Goal: Information Seeking & Learning: Learn about a topic

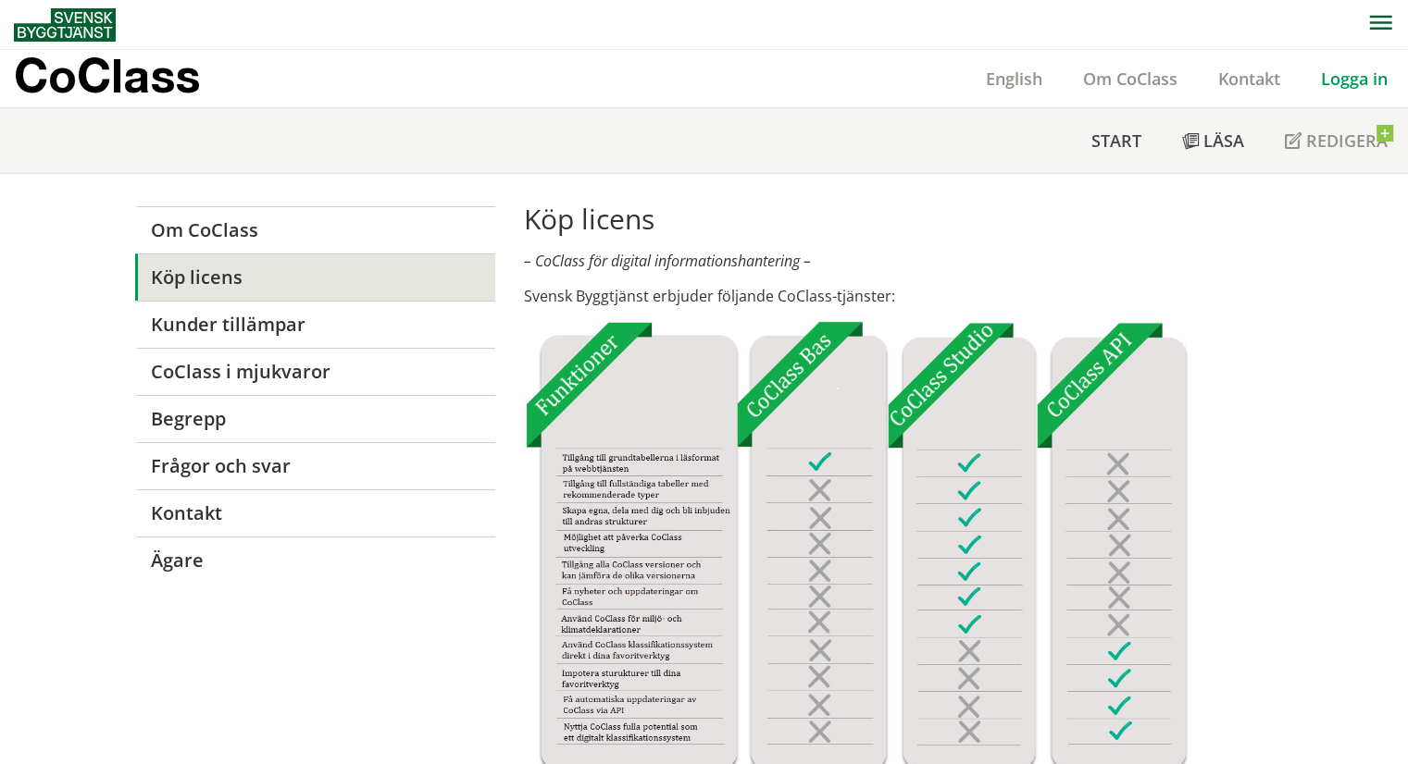
drag, startPoint x: 0, startPoint y: 0, endPoint x: 1381, endPoint y: 76, distance: 1383.0
click at [1381, 76] on link "Logga in" at bounding box center [1353, 79] width 107 height 22
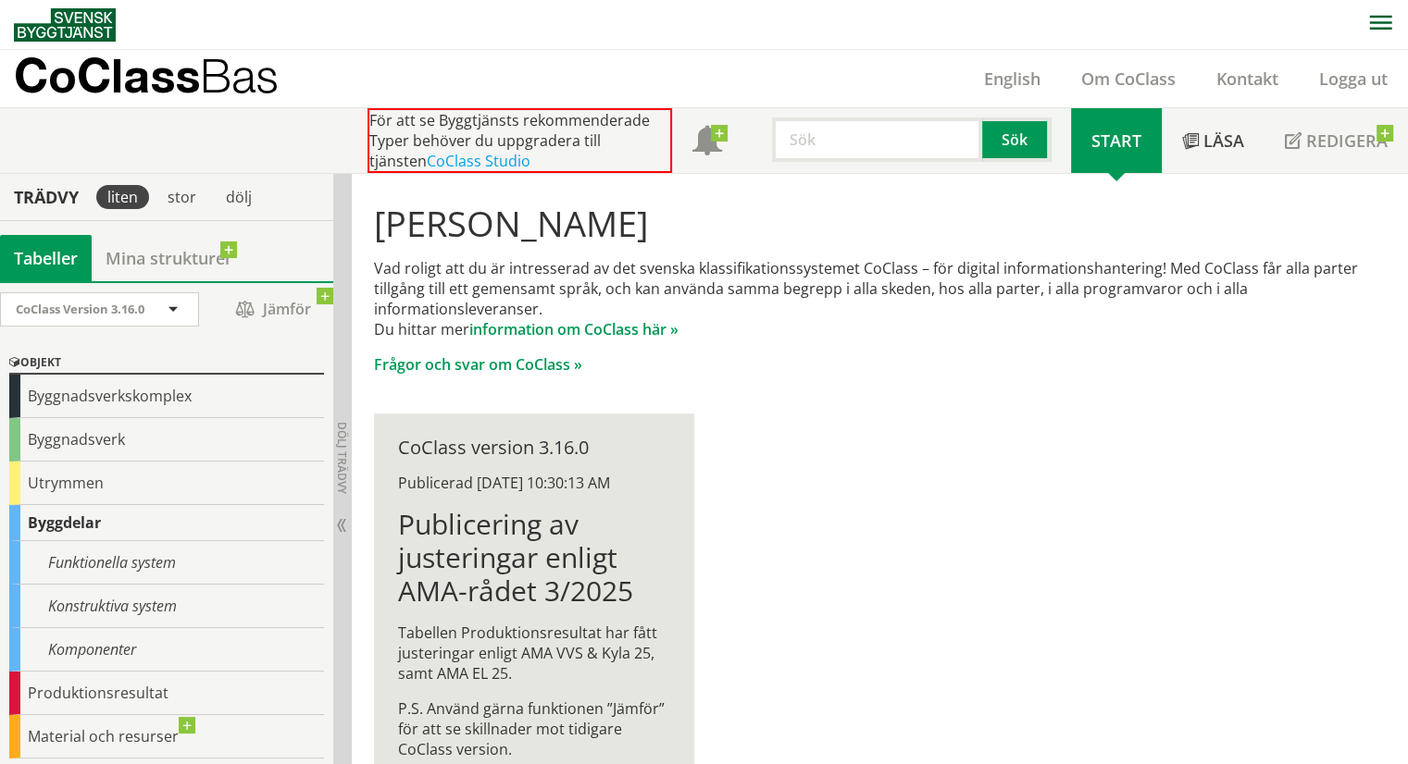
click at [958, 486] on div "[PERSON_NAME] Vad roligt att du är intresserad av det svenska klassifikationssy…" at bounding box center [880, 501] width 1056 height 654
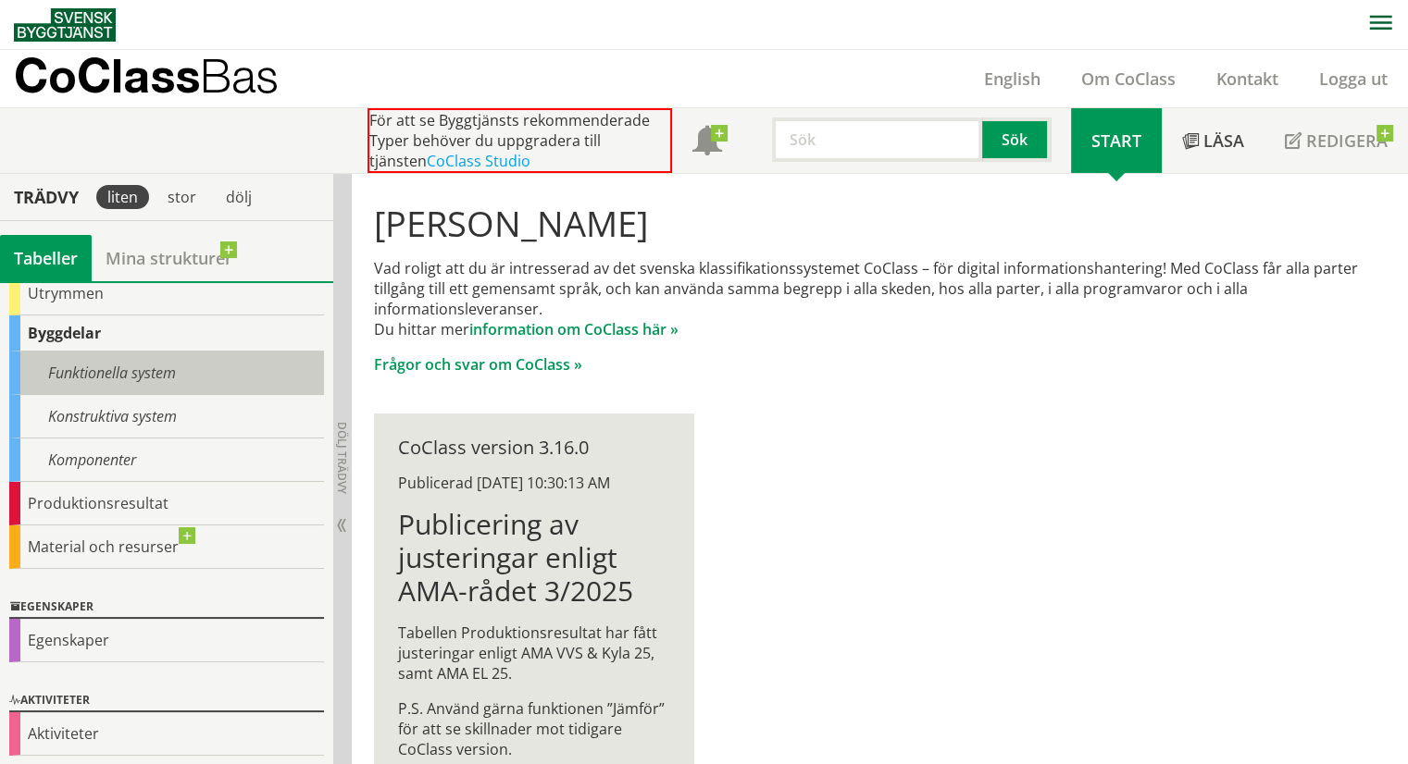
scroll to position [191, 0]
click at [80, 374] on div "Funktionella system" at bounding box center [166, 373] width 315 height 44
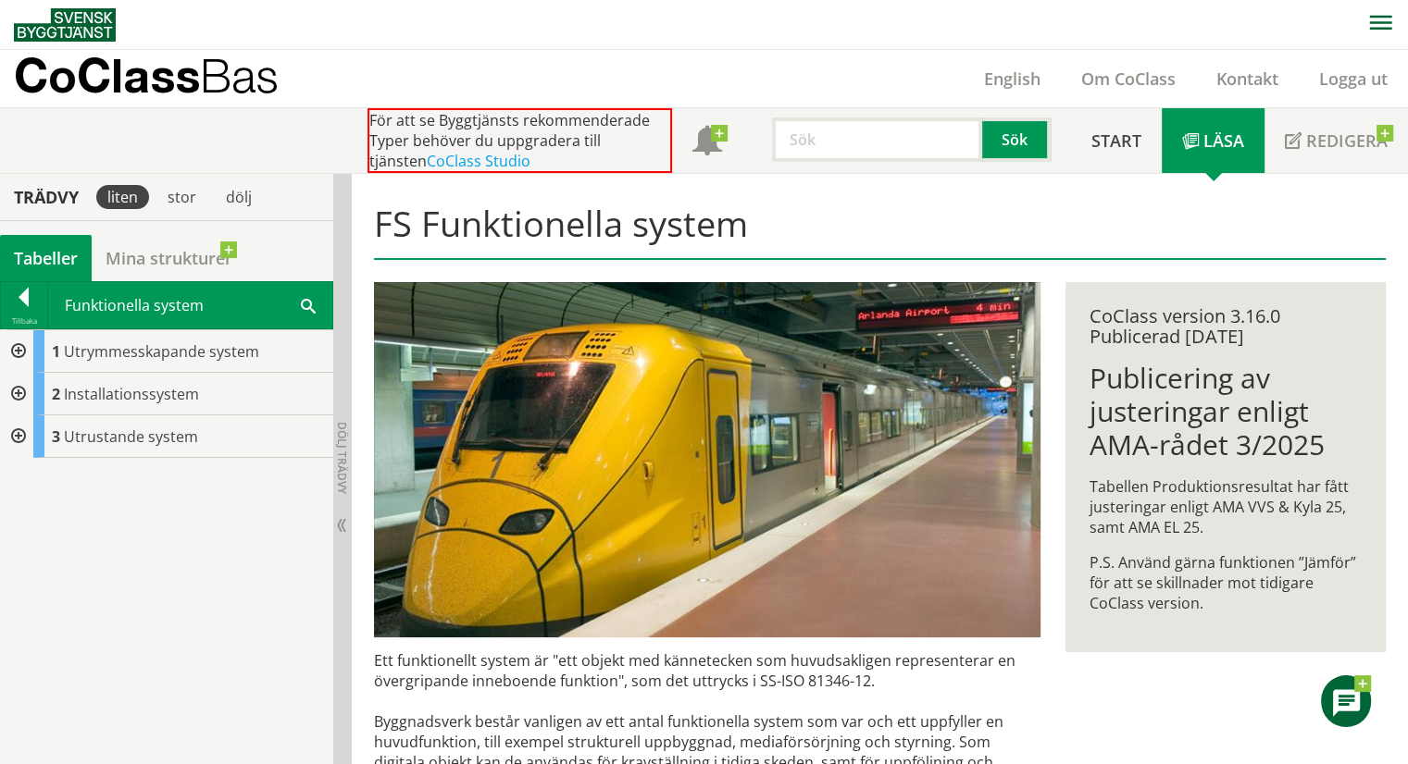
click at [17, 349] on div at bounding box center [16, 351] width 33 height 43
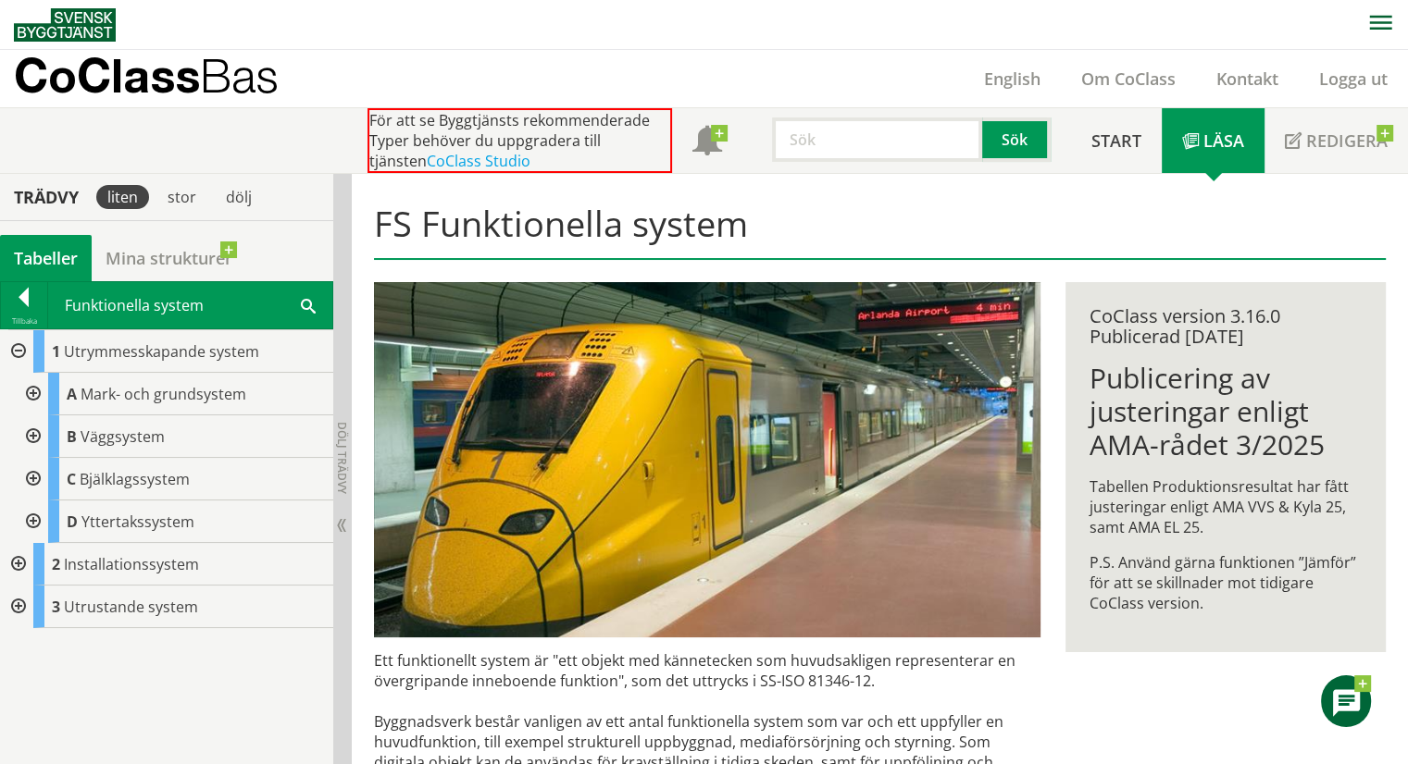
click at [33, 390] on div at bounding box center [31, 394] width 33 height 43
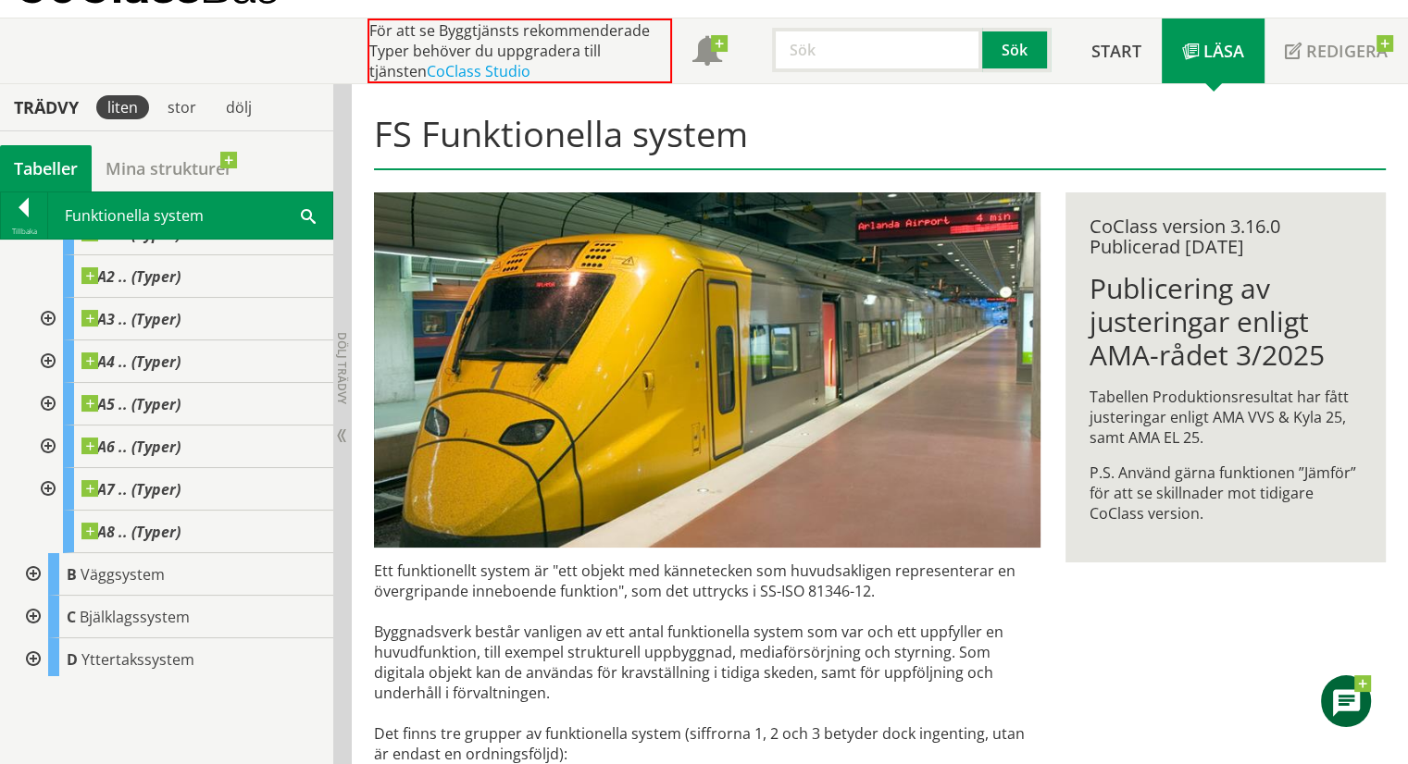
scroll to position [185, 0]
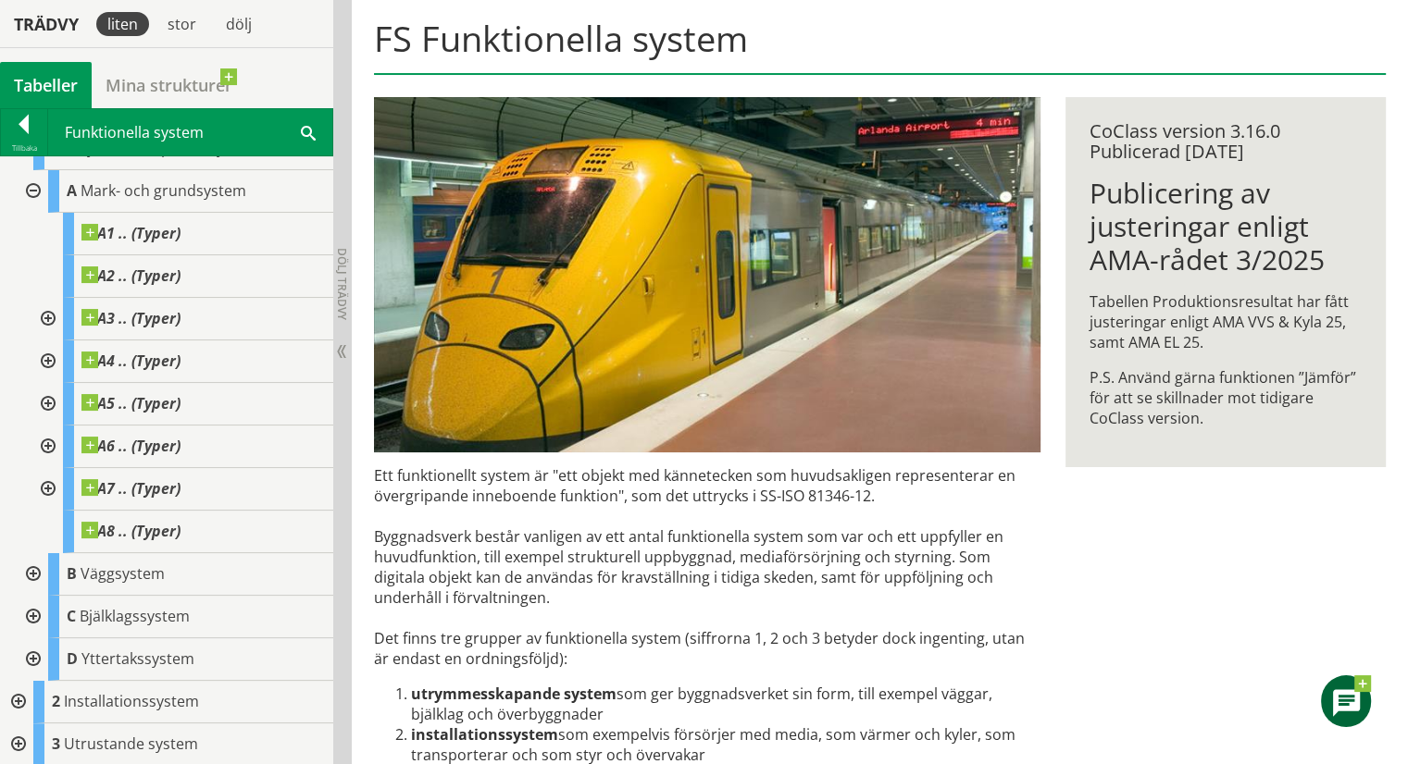
click at [20, 745] on div at bounding box center [16, 745] width 33 height 43
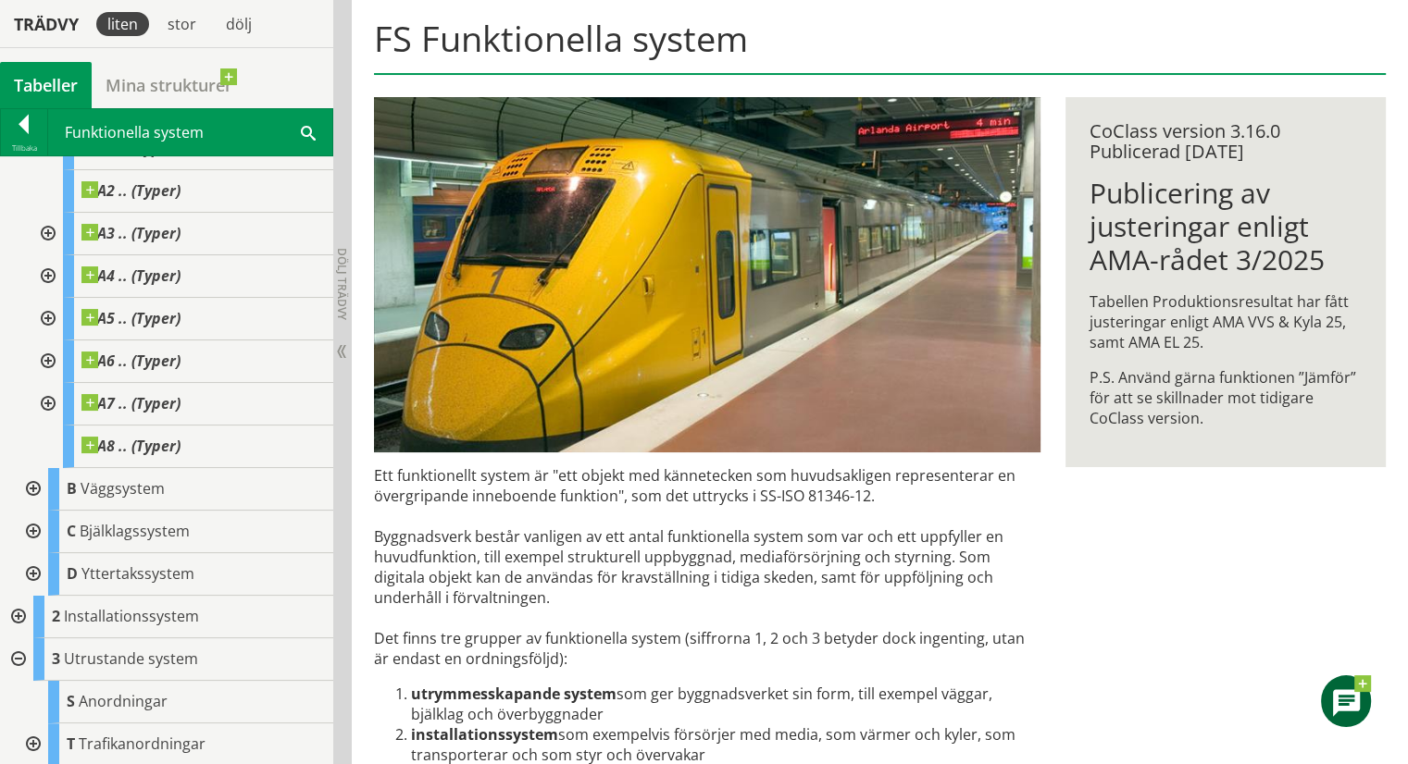
click at [30, 527] on div at bounding box center [31, 532] width 33 height 43
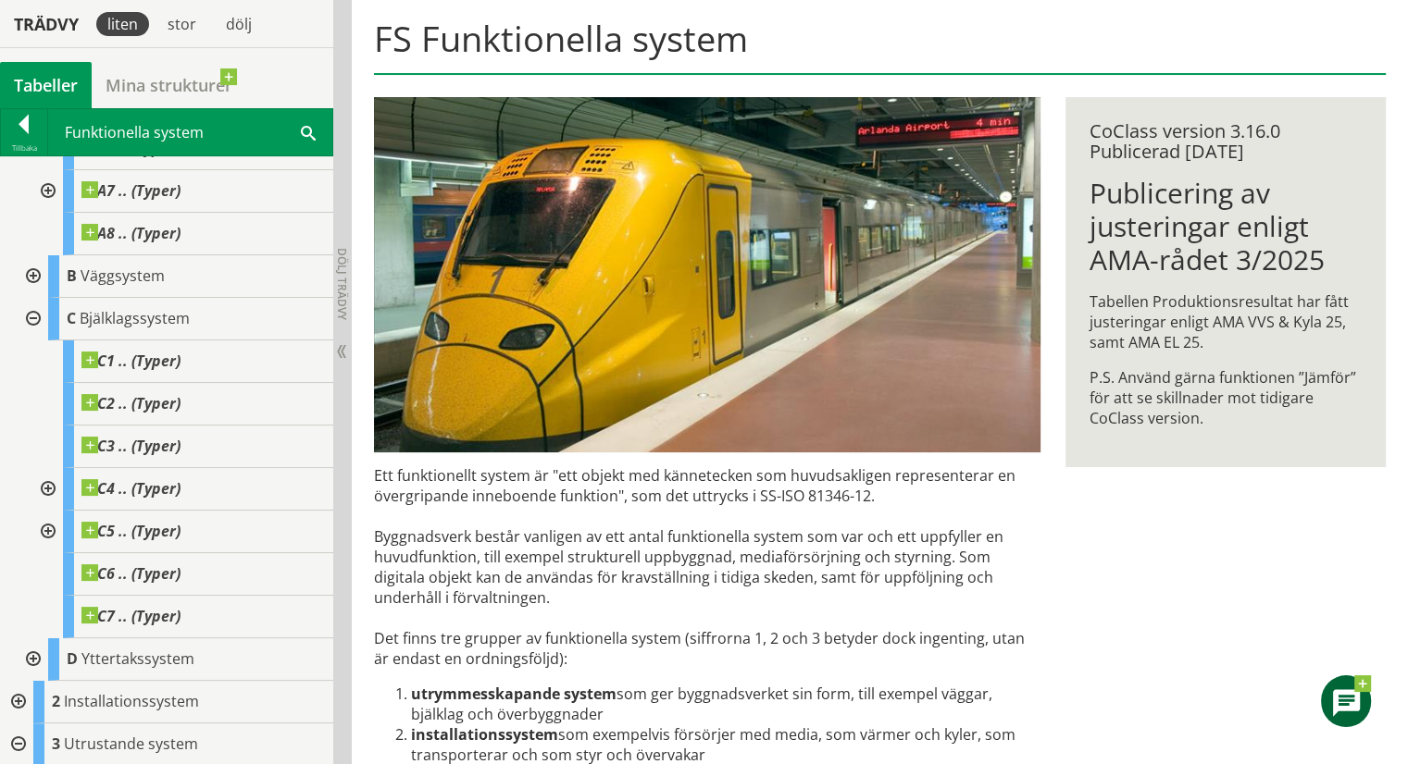
scroll to position [413, 0]
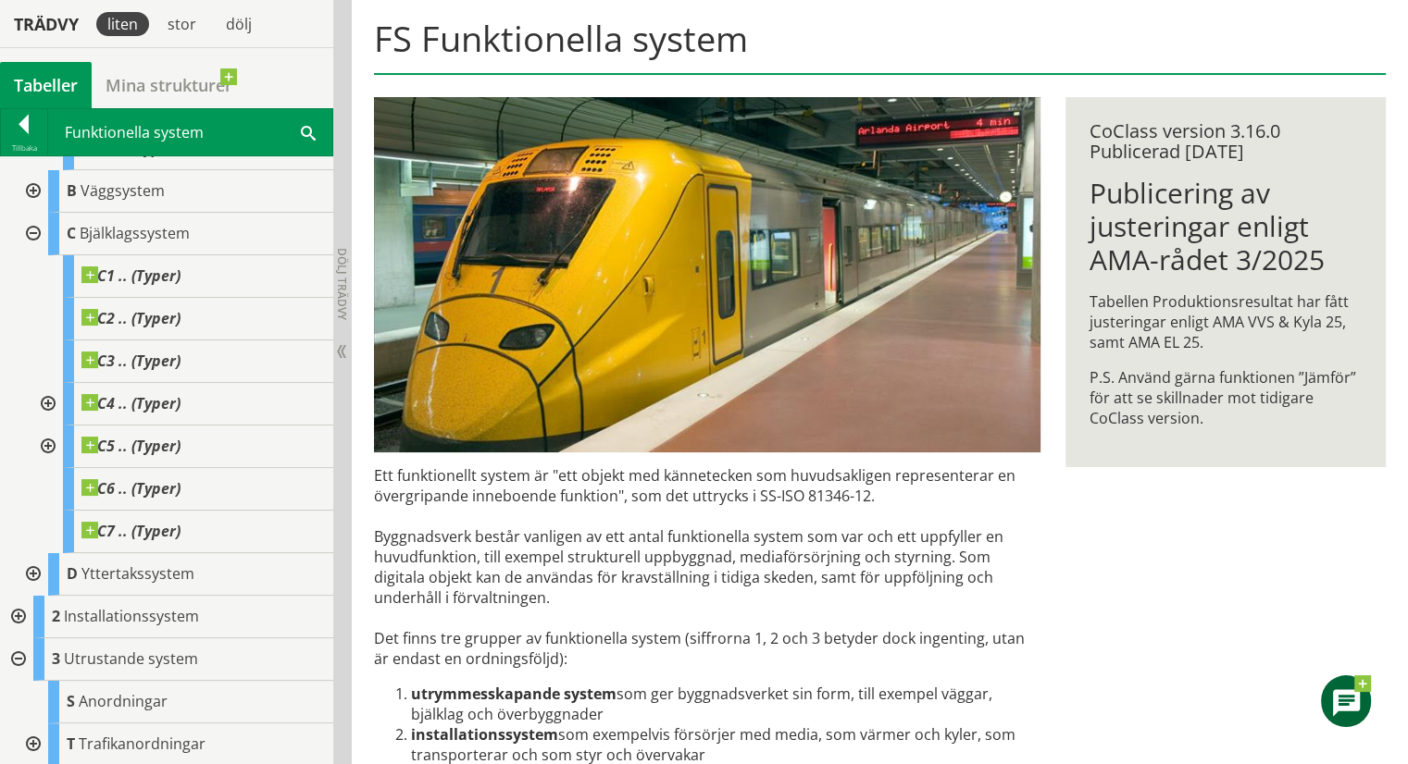
click at [16, 612] on div at bounding box center [16, 617] width 33 height 43
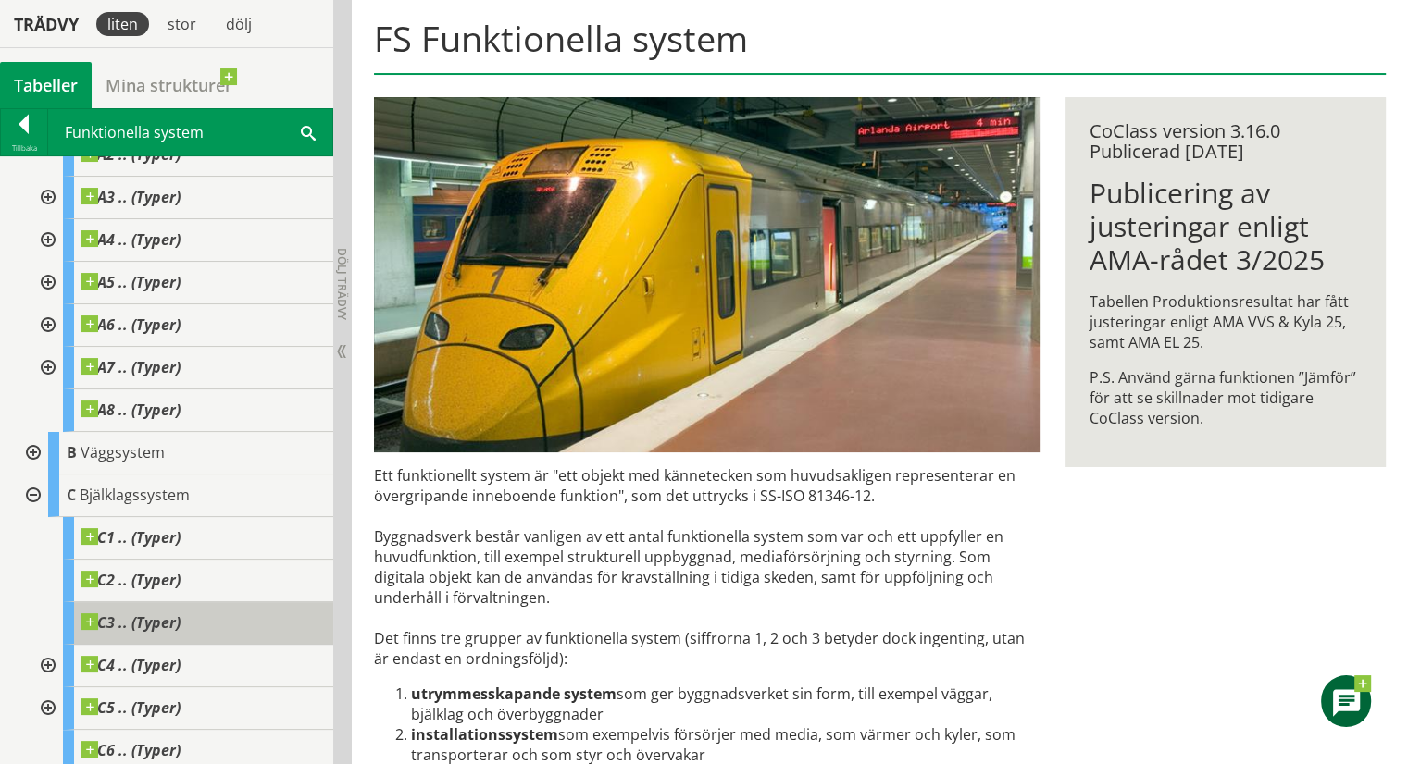
scroll to position [135, 0]
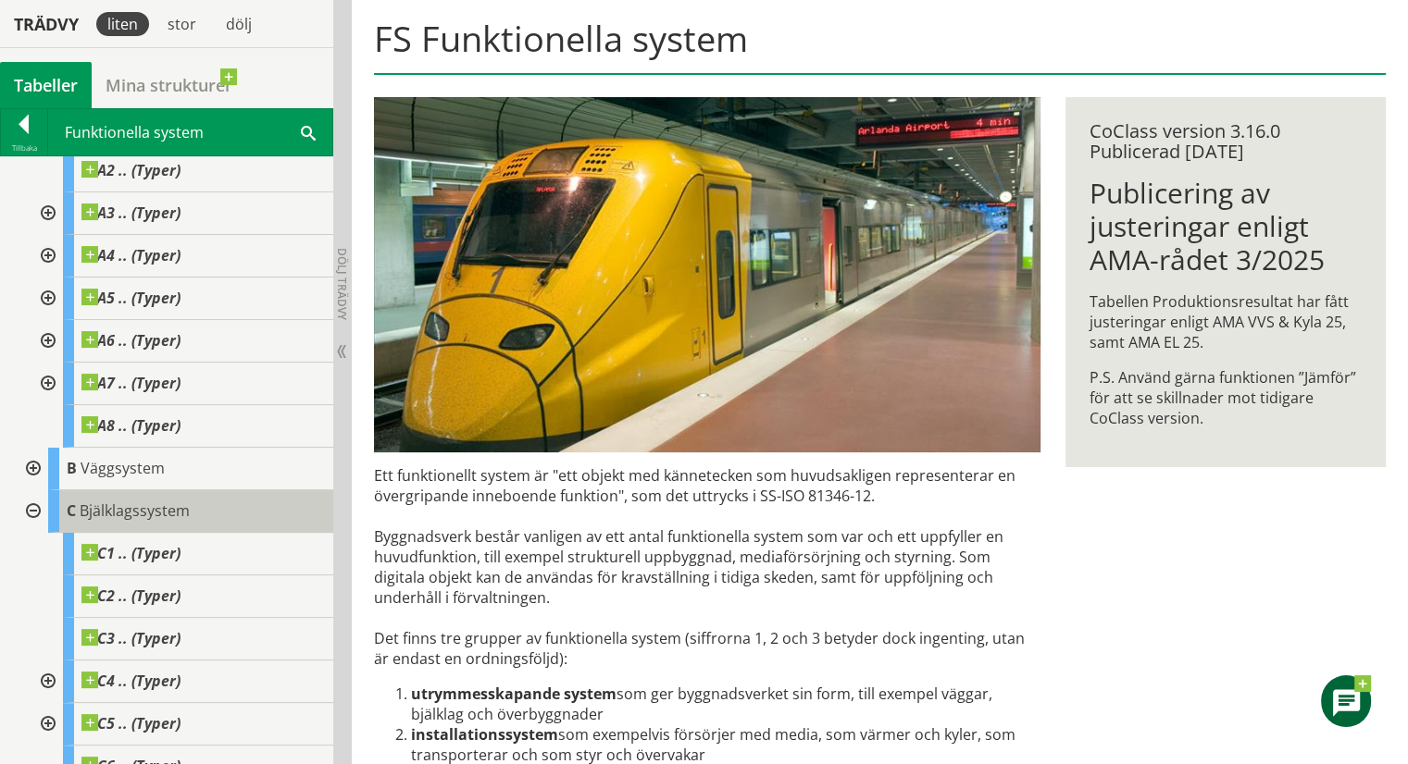
click at [152, 506] on span "Bjälklagssystem" at bounding box center [135, 511] width 110 height 20
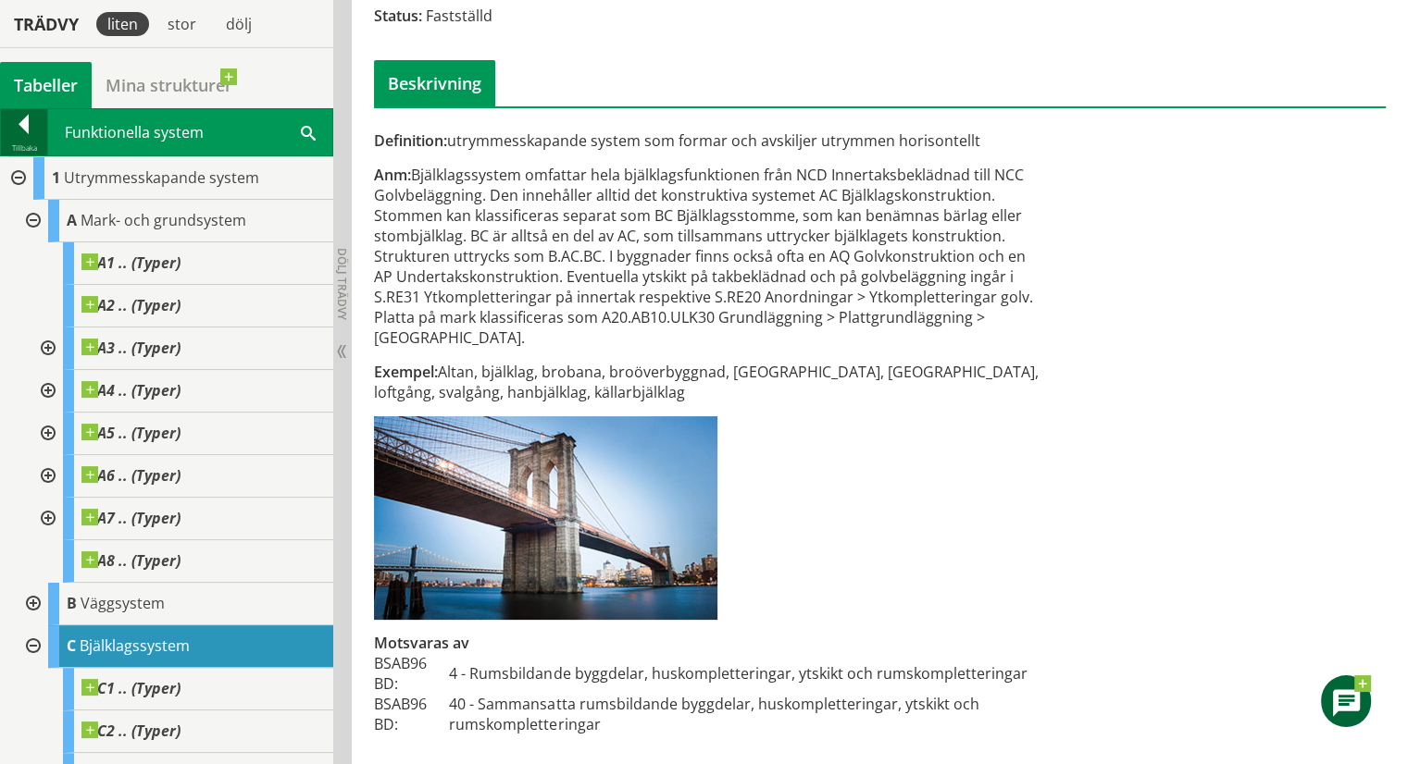
click at [26, 119] on div at bounding box center [24, 128] width 46 height 26
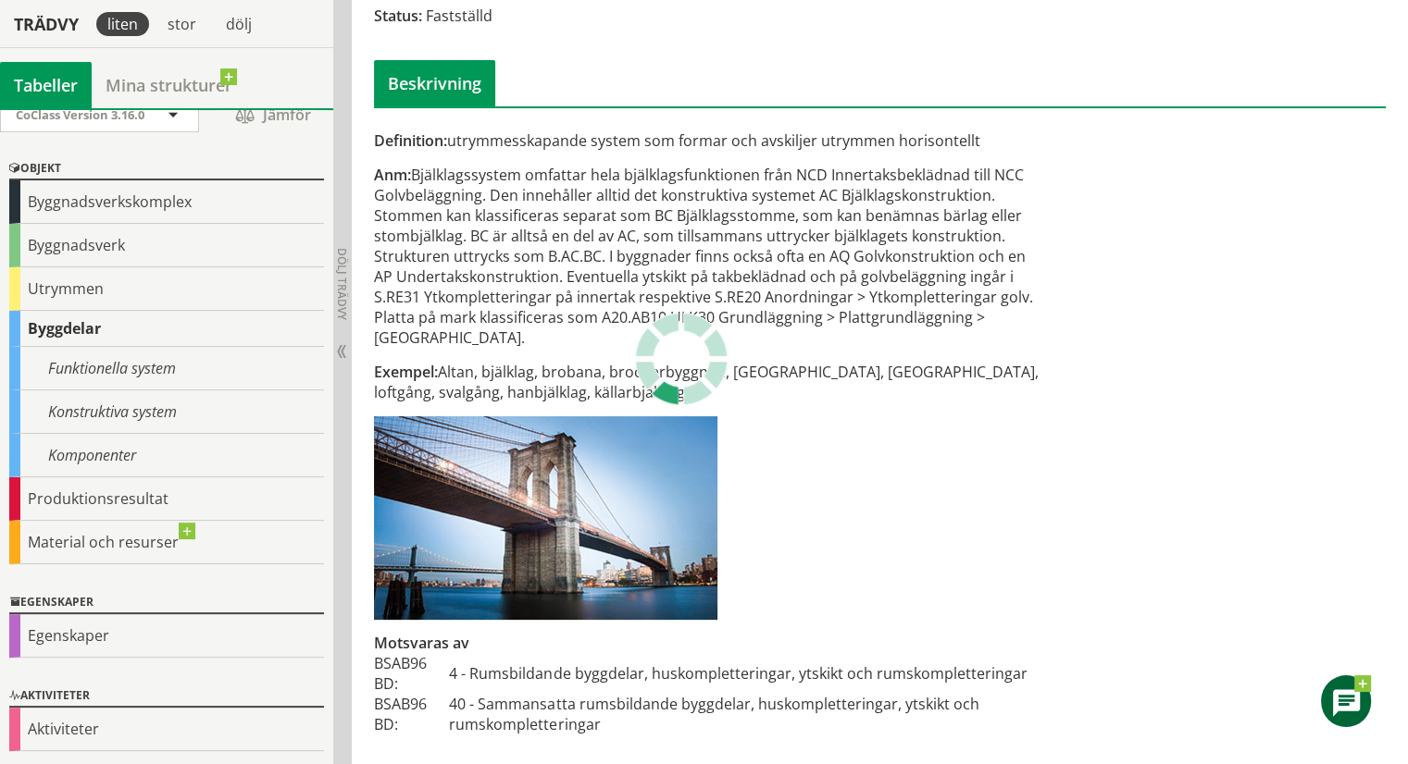
scroll to position [18, 0]
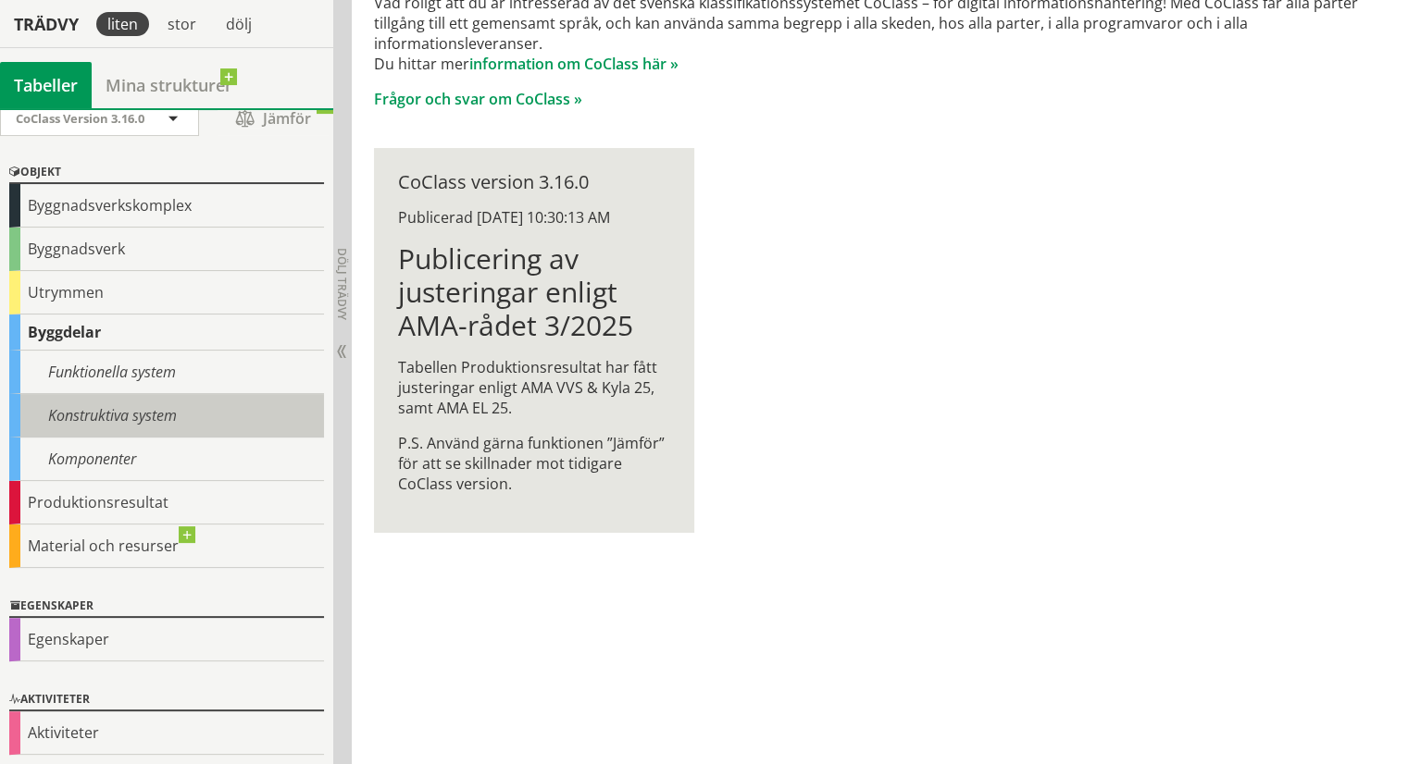
click at [169, 419] on div "Konstruktiva system" at bounding box center [166, 416] width 315 height 44
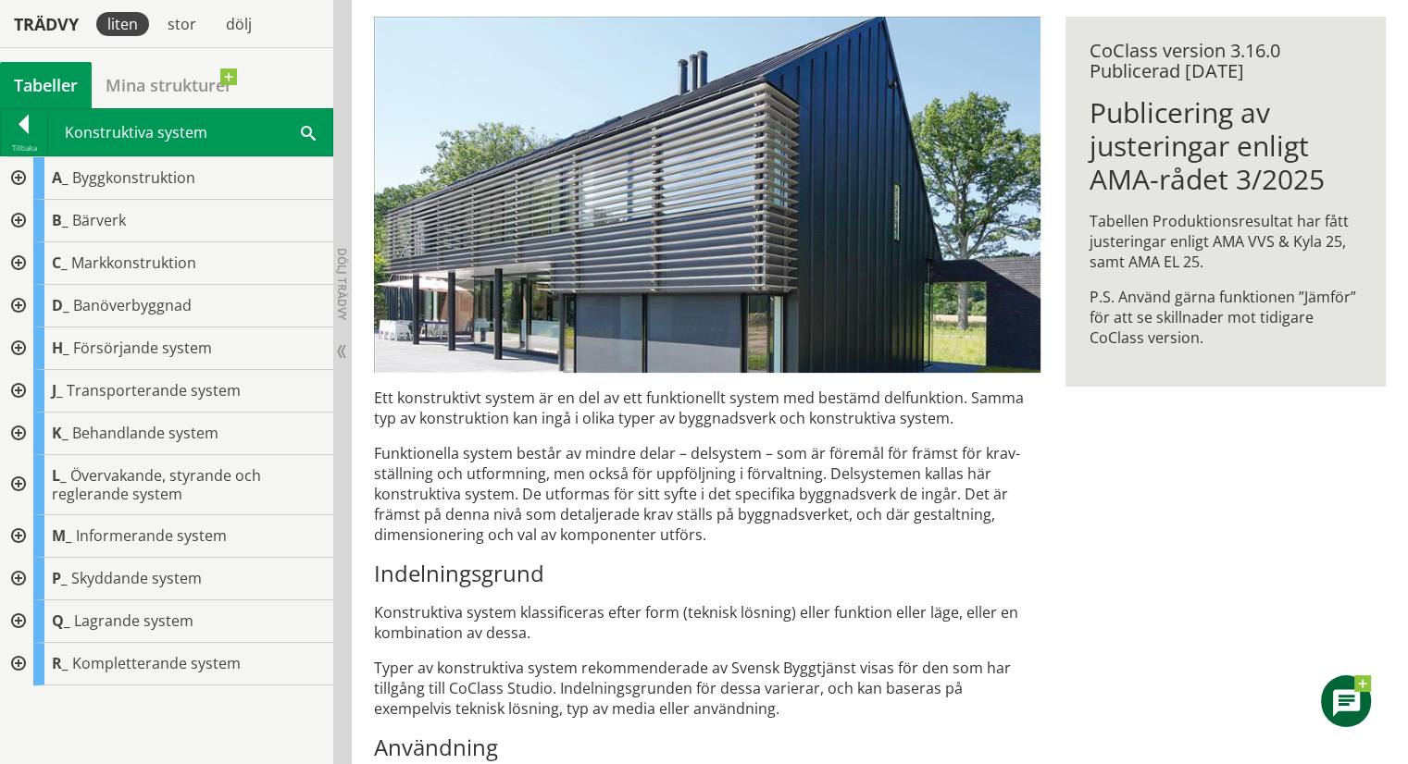
click at [14, 258] on div at bounding box center [16, 263] width 33 height 43
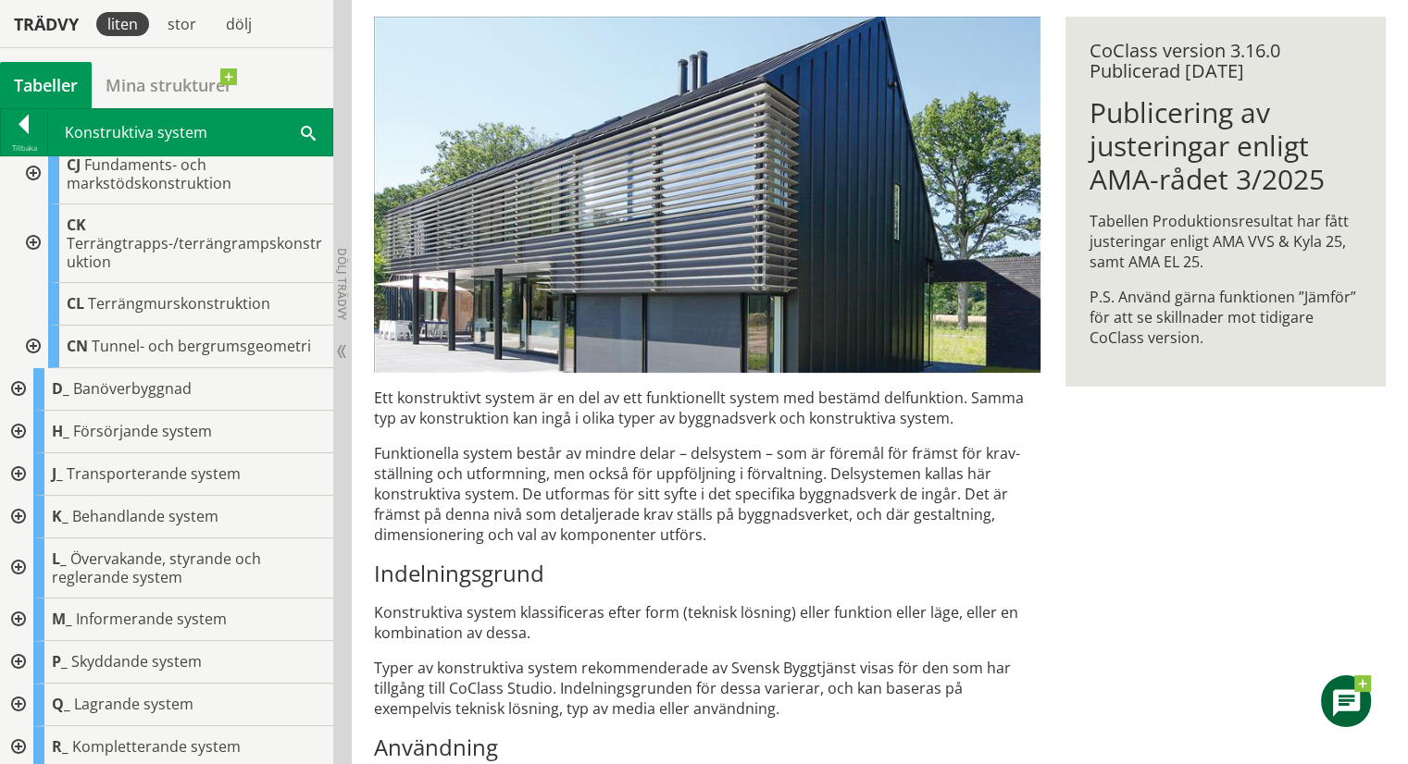
scroll to position [484, 0]
click at [19, 124] on div at bounding box center [24, 128] width 46 height 26
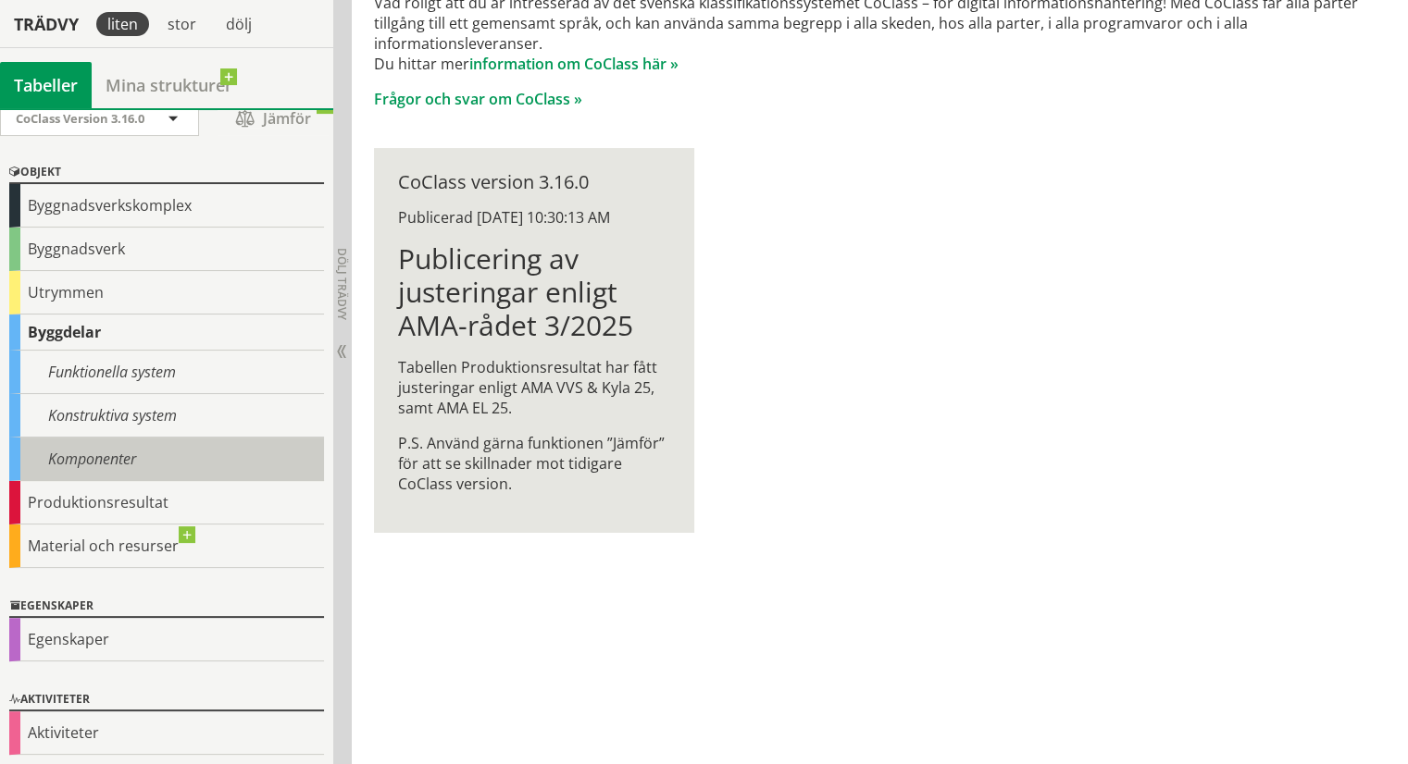
click at [137, 454] on div "Komponenter" at bounding box center [166, 460] width 315 height 44
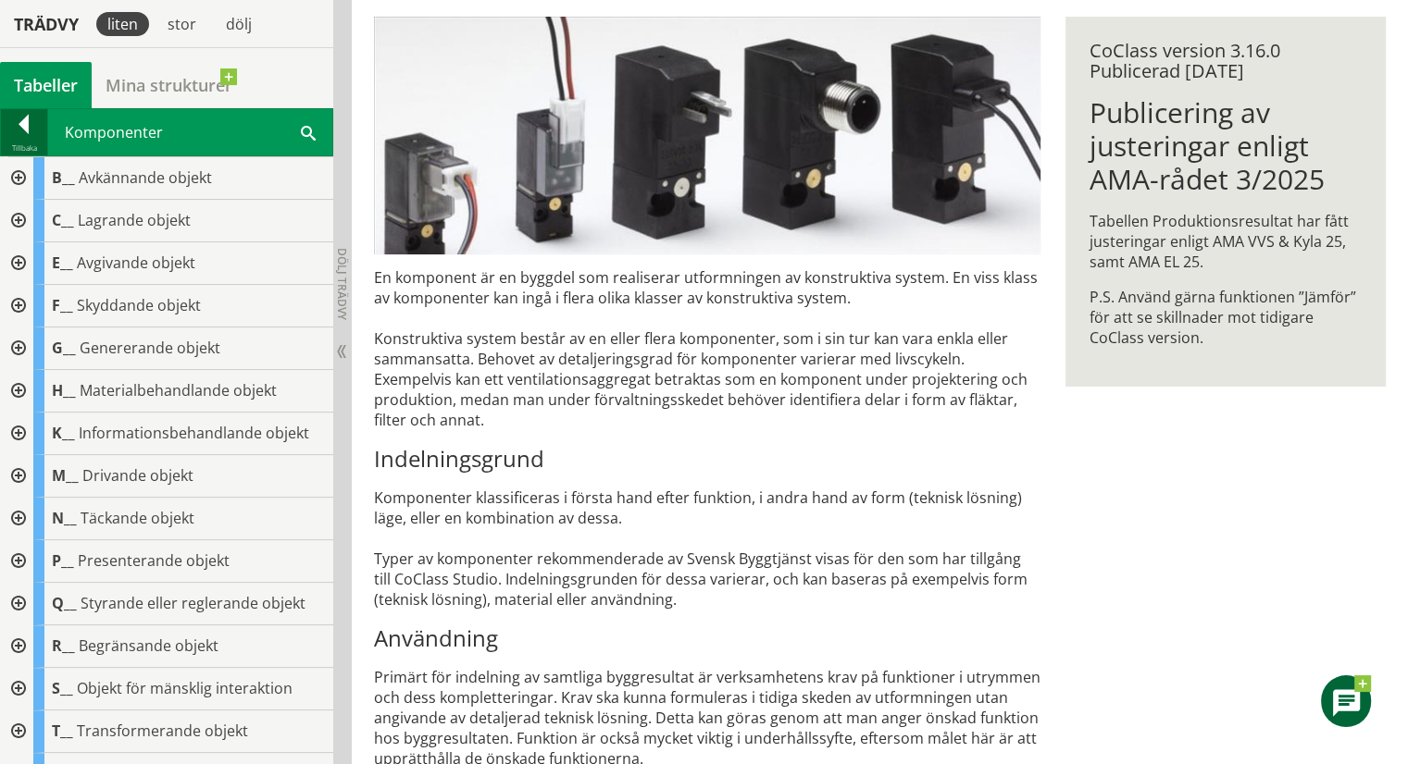
click at [16, 127] on div at bounding box center [24, 128] width 46 height 26
